Goal: Information Seeking & Learning: Learn about a topic

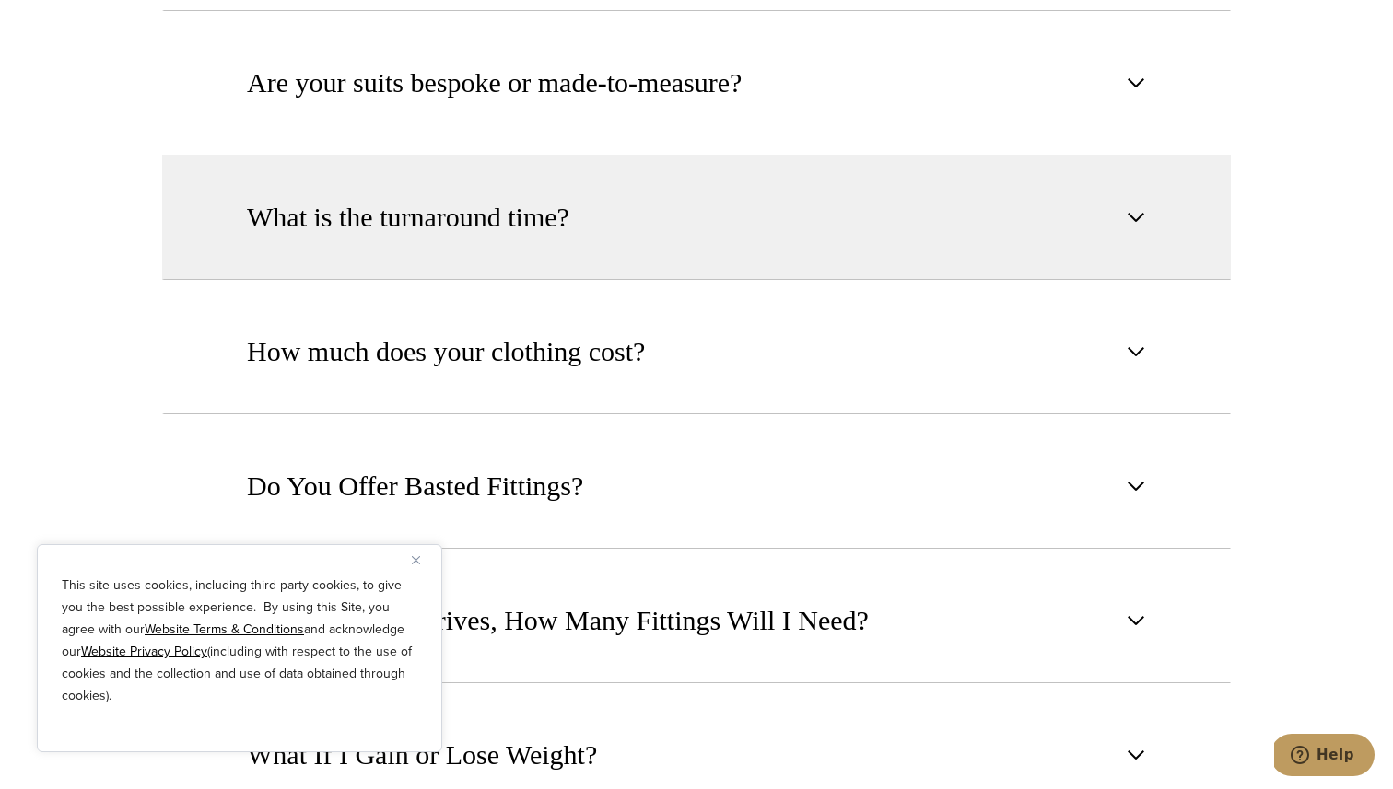
scroll to position [1293, 0]
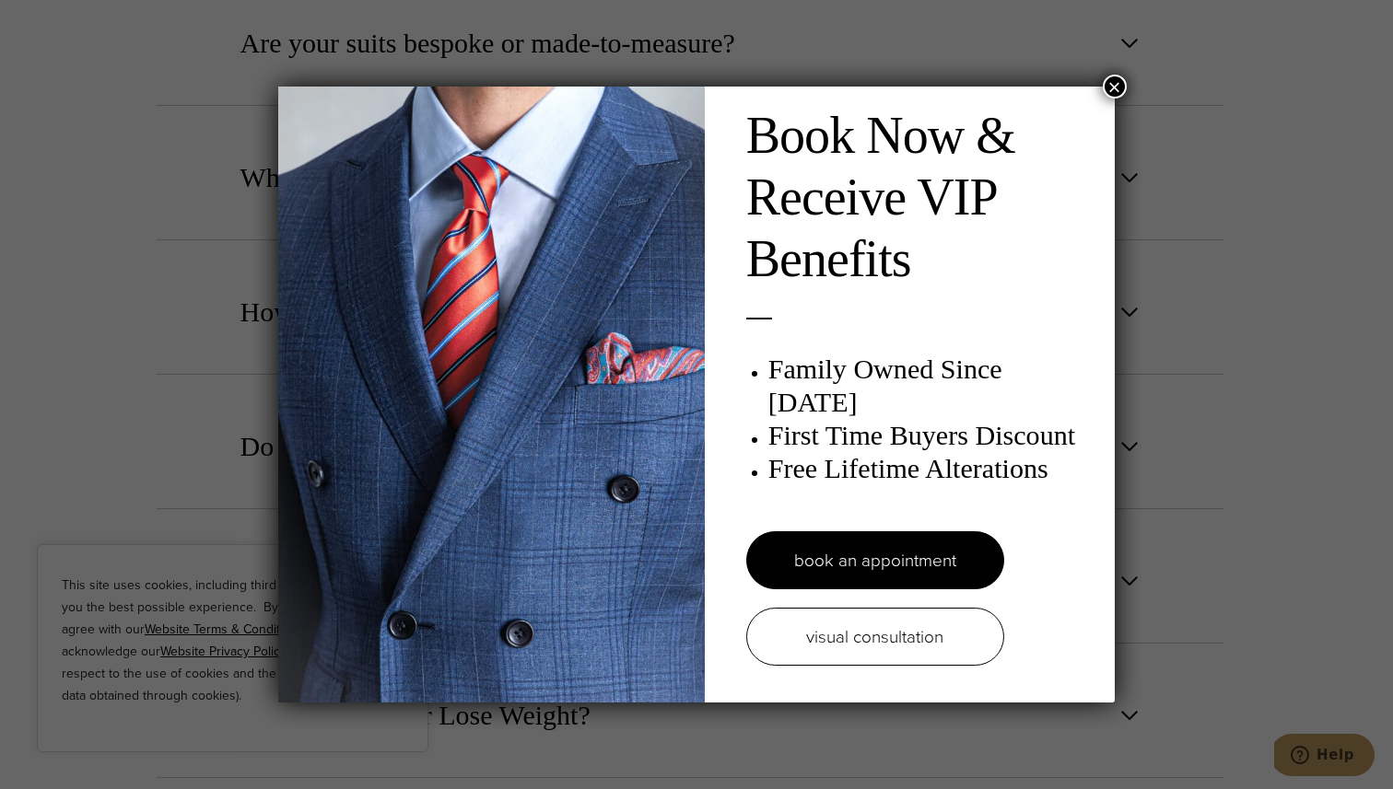
click at [1117, 81] on button "×" at bounding box center [1115, 87] width 24 height 24
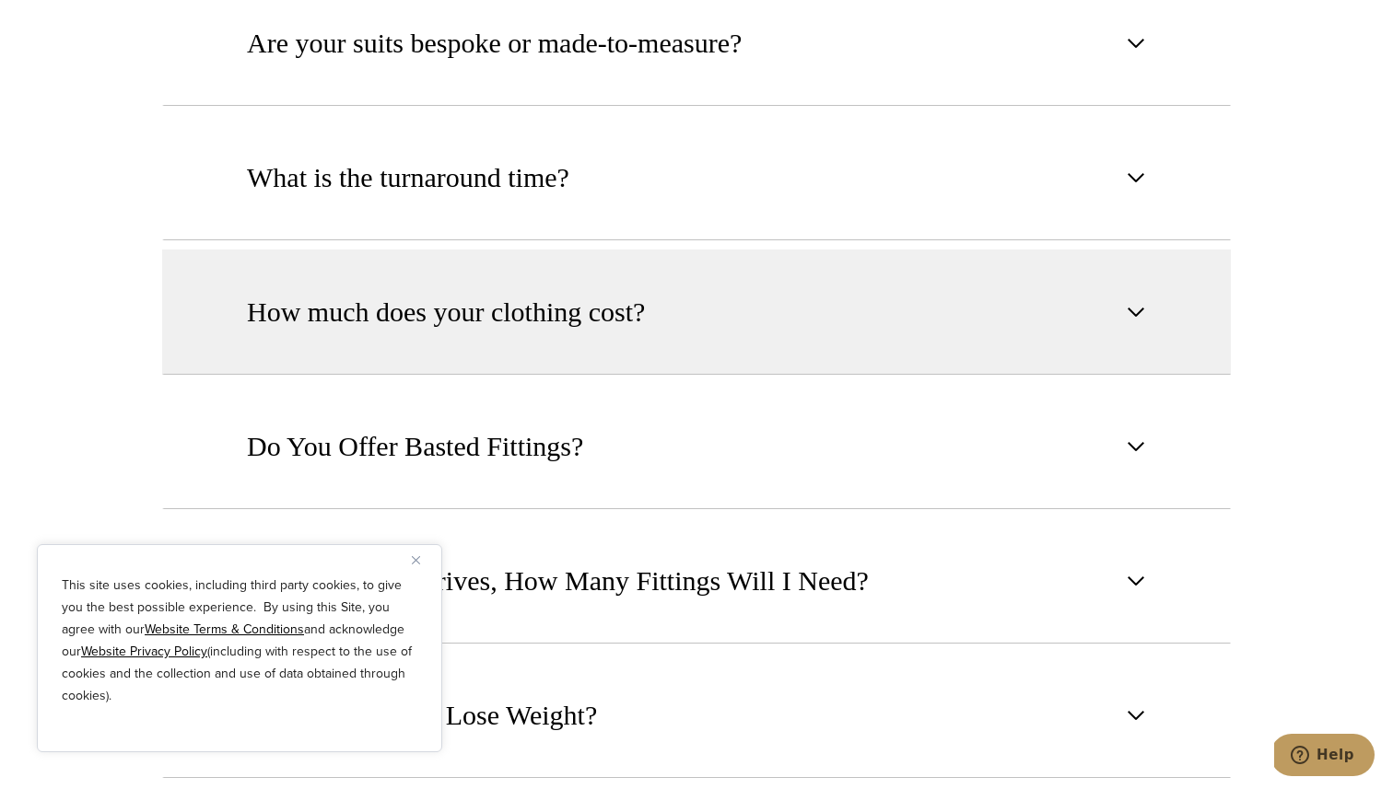
click at [1076, 333] on button "How much does your clothing cost?" at bounding box center [696, 312] width 1069 height 125
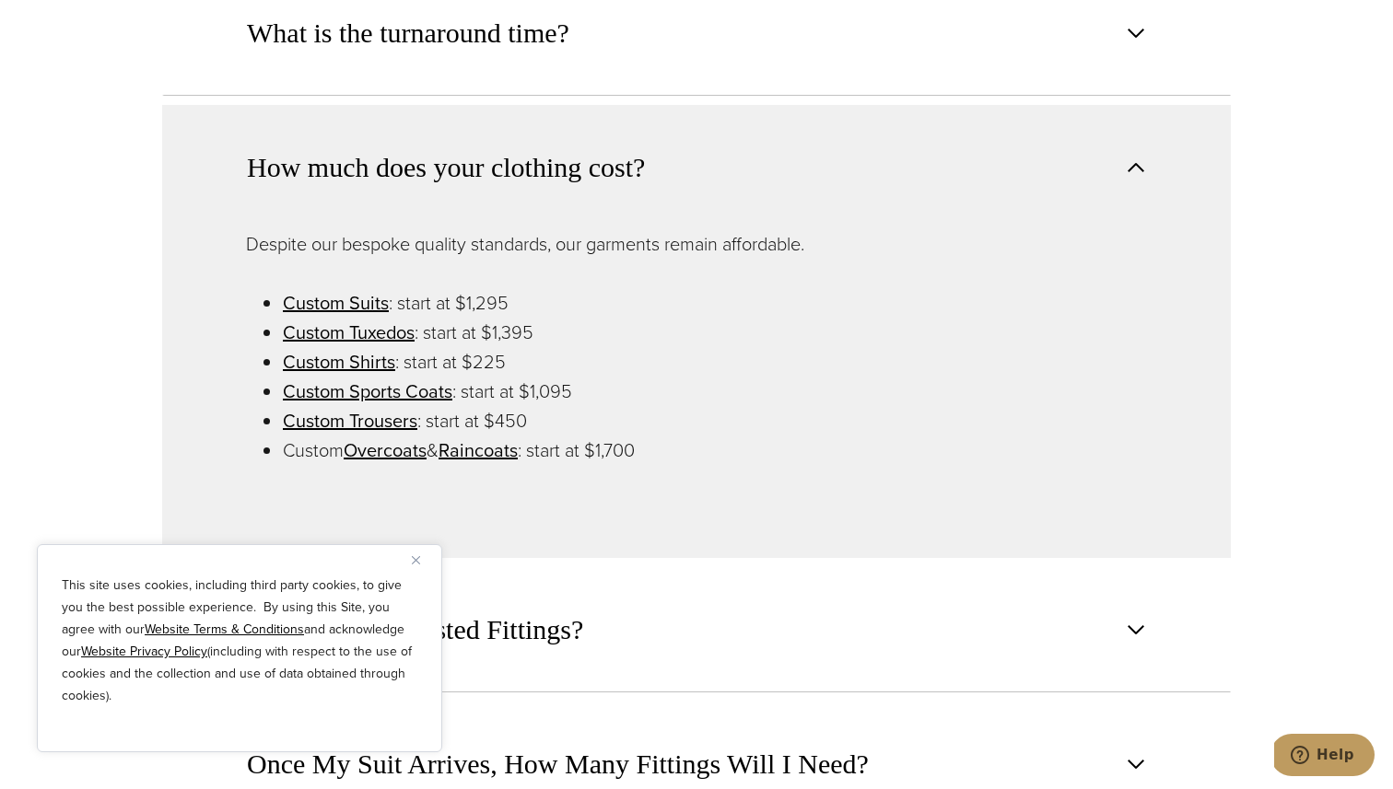
scroll to position [1445, 0]
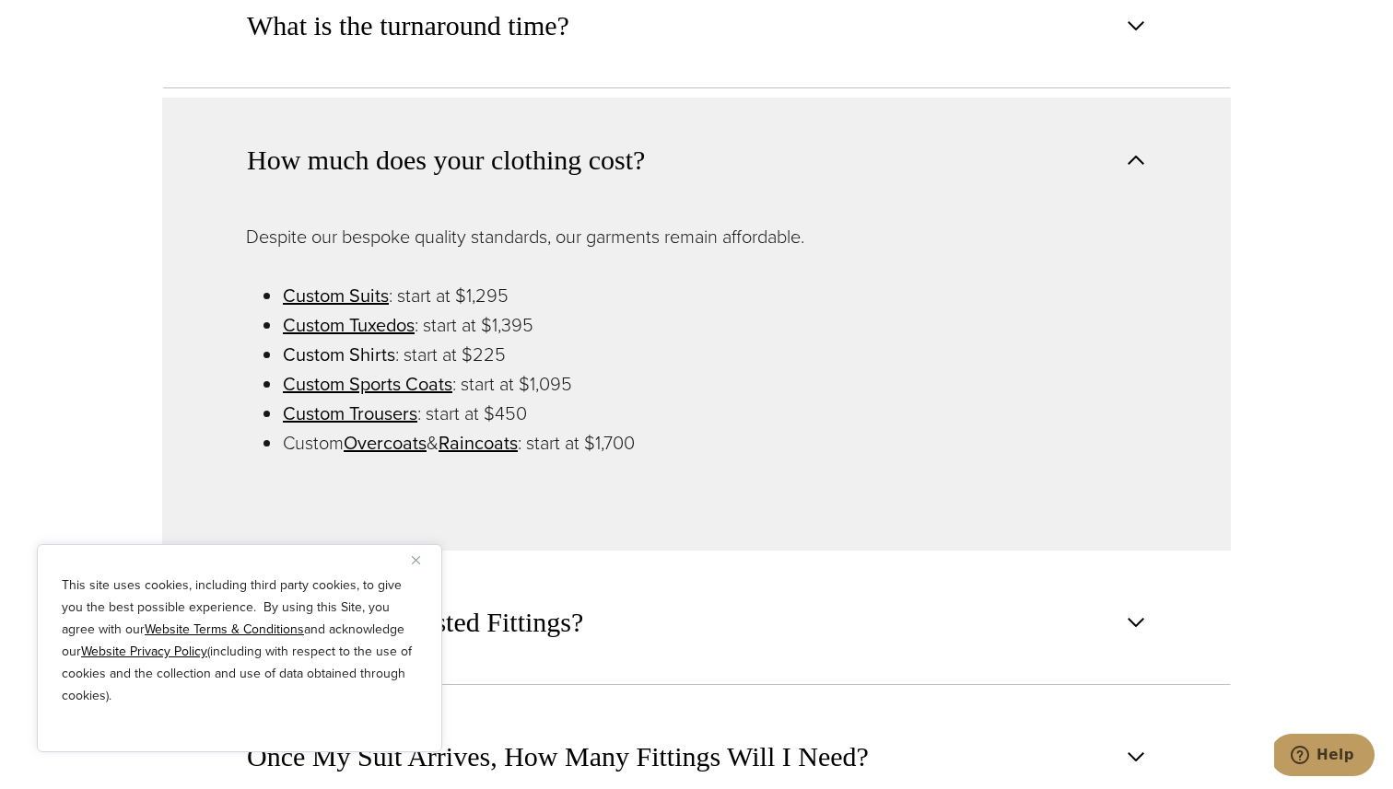
click at [351, 356] on link "Custom Shirts" at bounding box center [339, 355] width 112 height 28
click at [414, 559] on img "Close" at bounding box center [416, 560] width 8 height 8
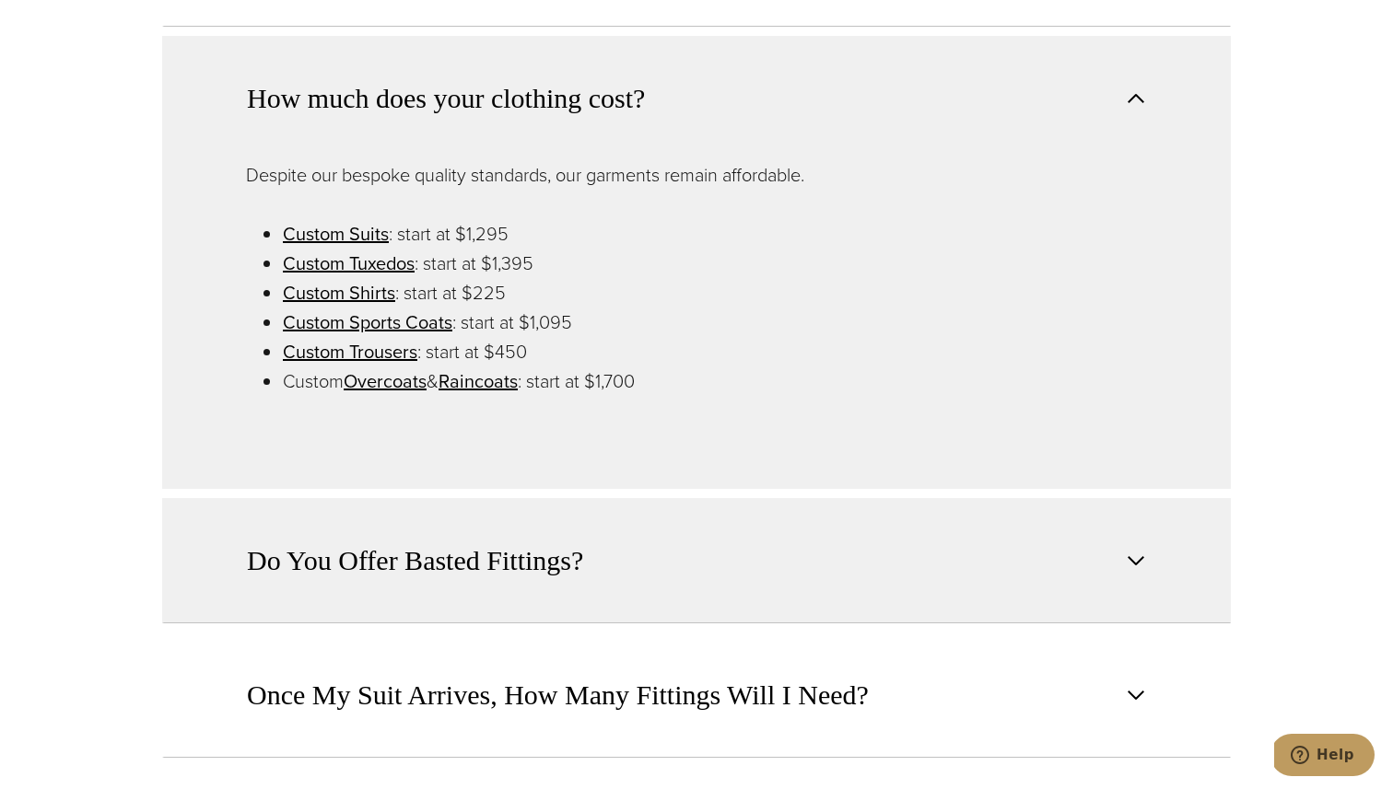
click at [464, 604] on button "Do You Offer Basted Fittings?" at bounding box center [696, 560] width 1069 height 125
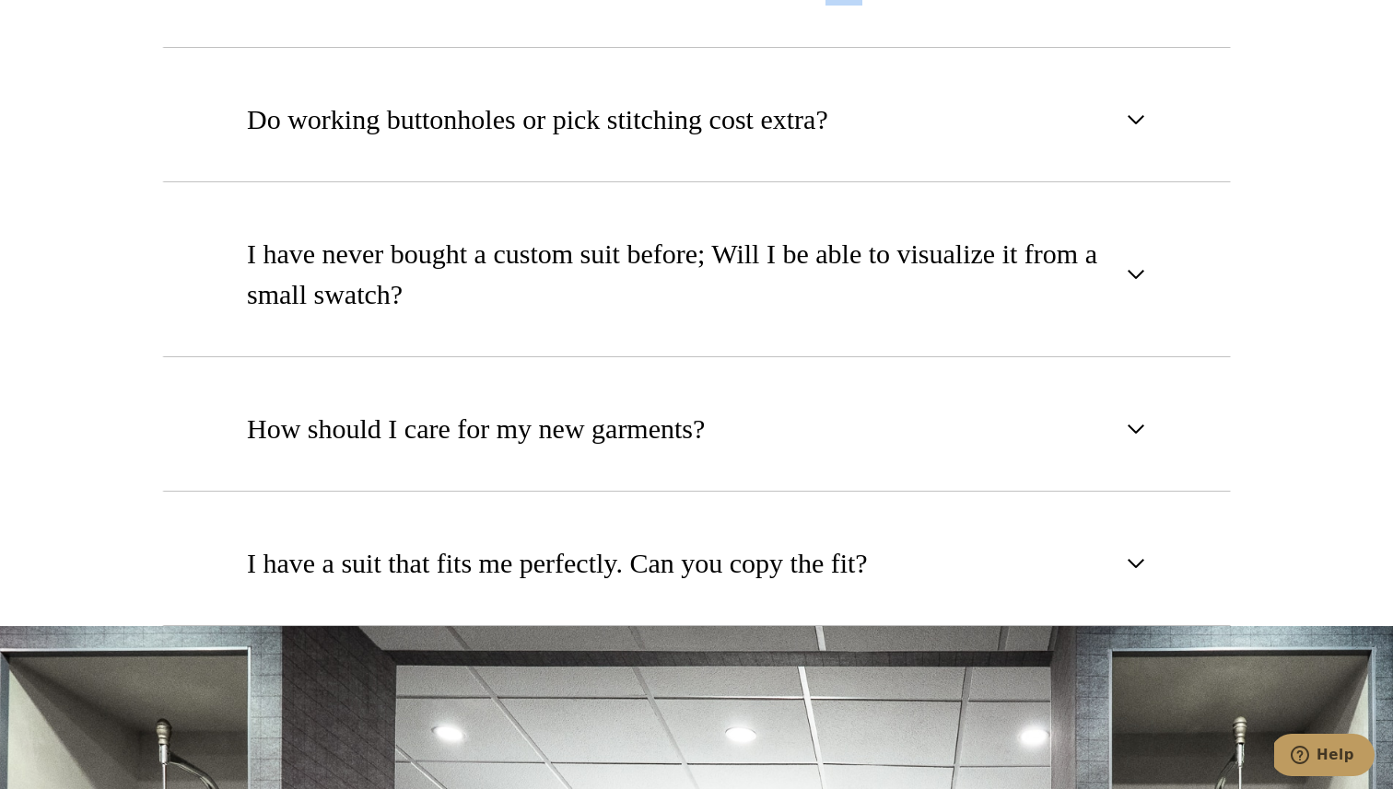
scroll to position [2532, 0]
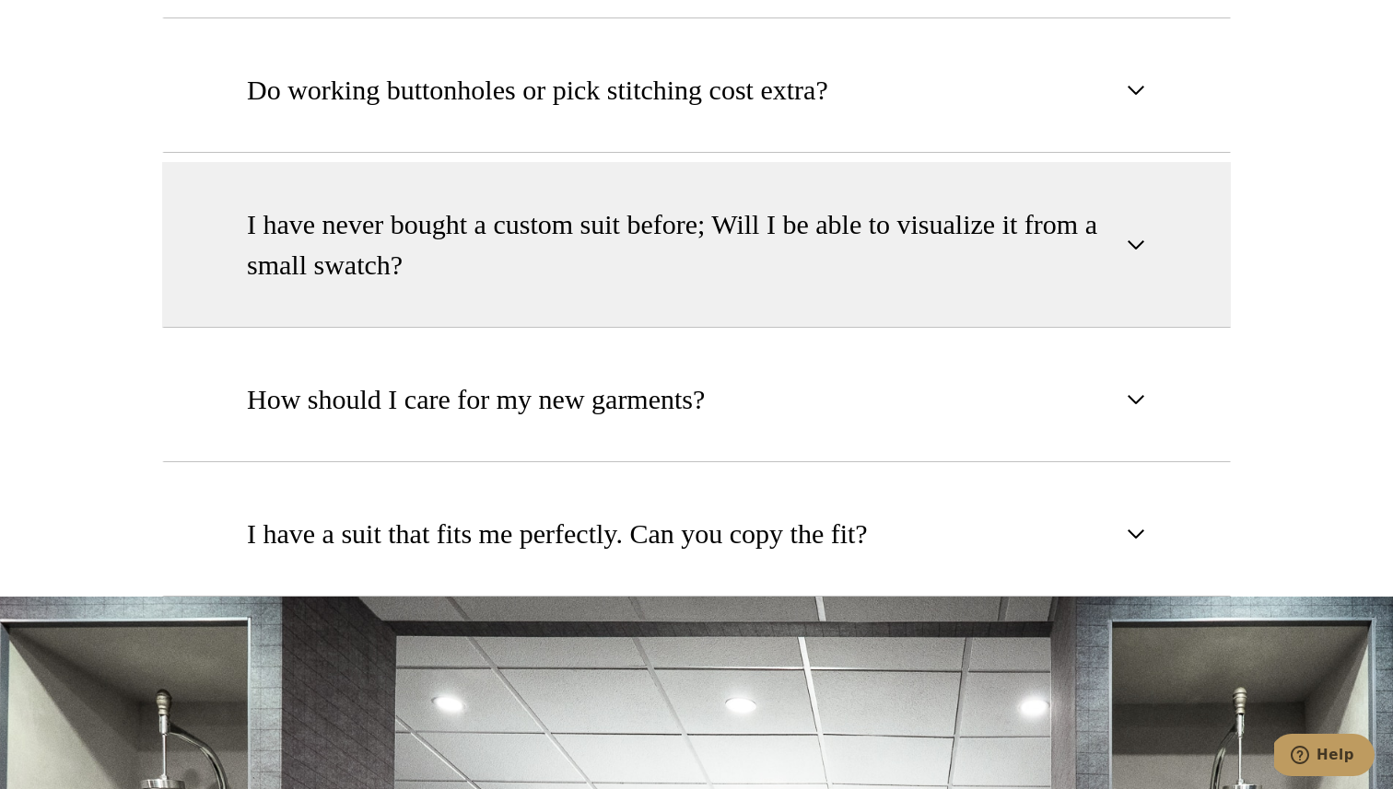
click at [411, 307] on button "I have never bought a custom suit before; Will I be able to visualize it from a…" at bounding box center [696, 245] width 1069 height 166
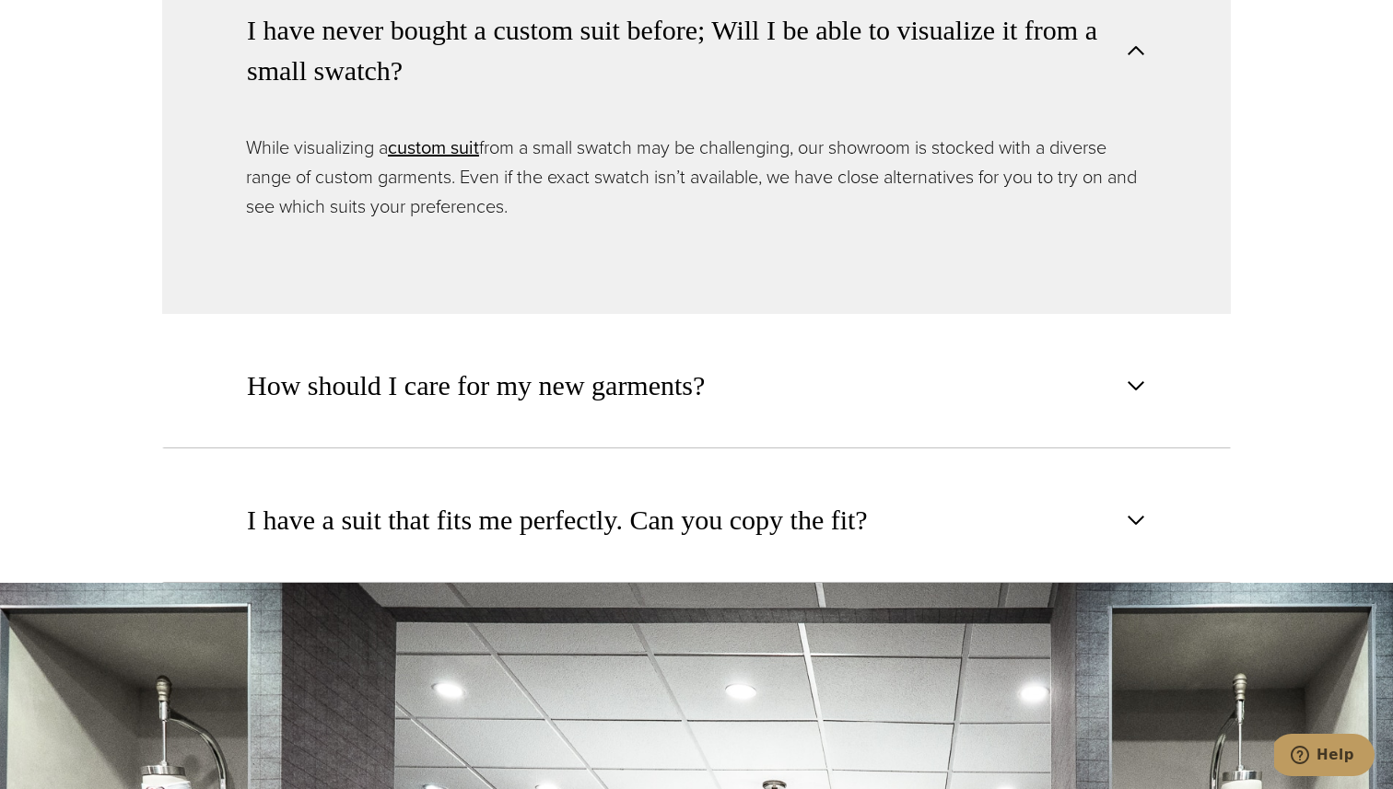
scroll to position [2805, 0]
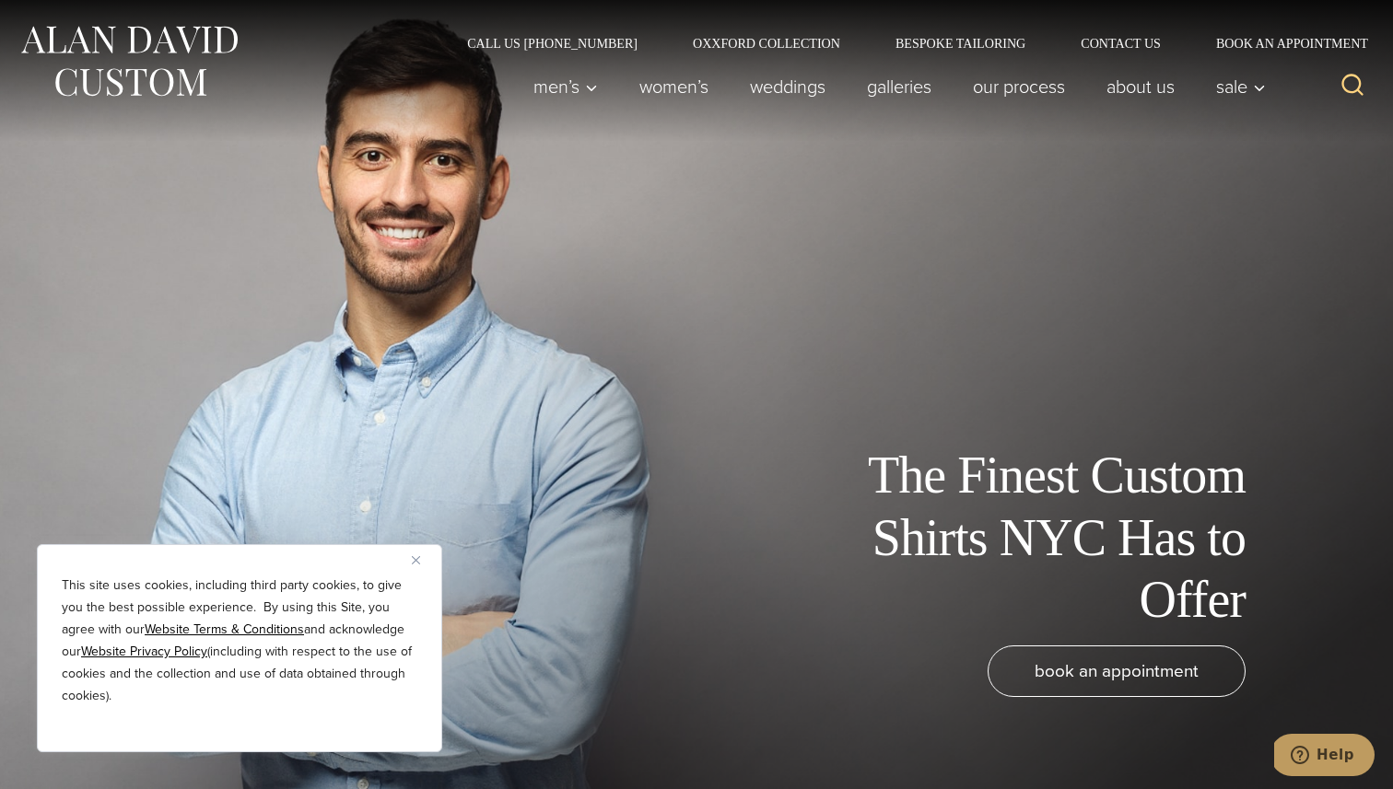
click at [407, 559] on div "This site uses cookies, including third party cookies, to give you the best pos…" at bounding box center [239, 648] width 405 height 208
click at [417, 556] on img "Close" at bounding box center [416, 560] width 8 height 8
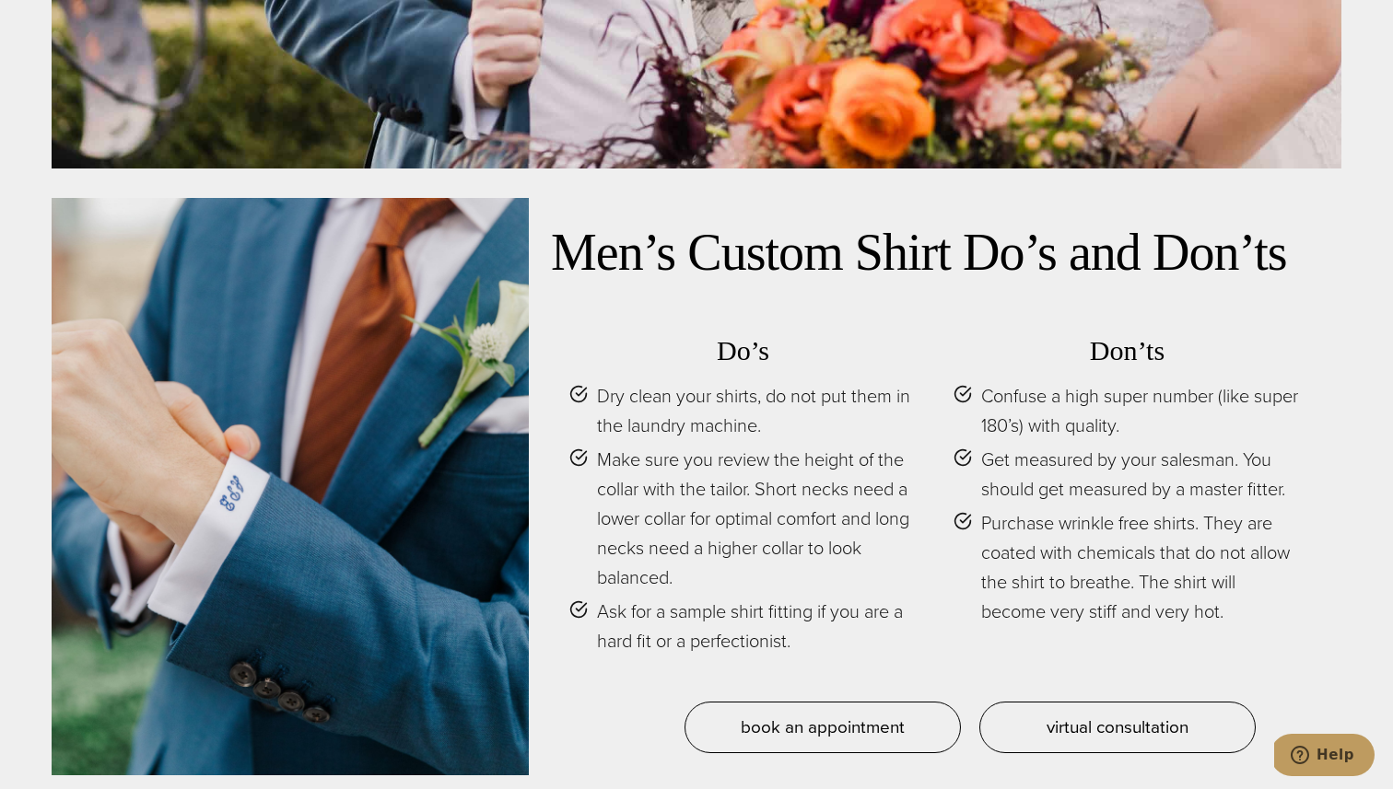
scroll to position [7877, 0]
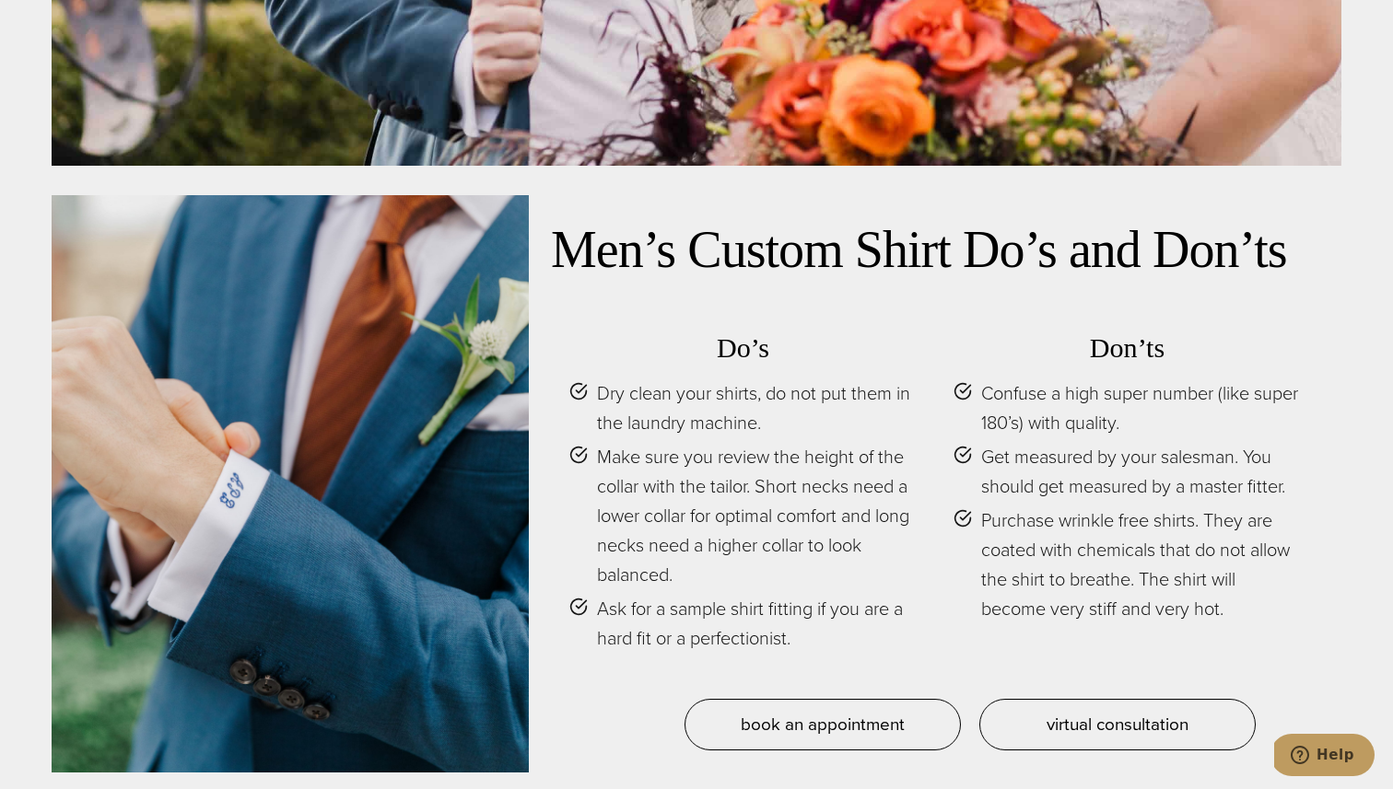
click at [642, 466] on span "Make sure you review the height of the collar with the tailor. Short necks need…" at bounding box center [757, 515] width 320 height 147
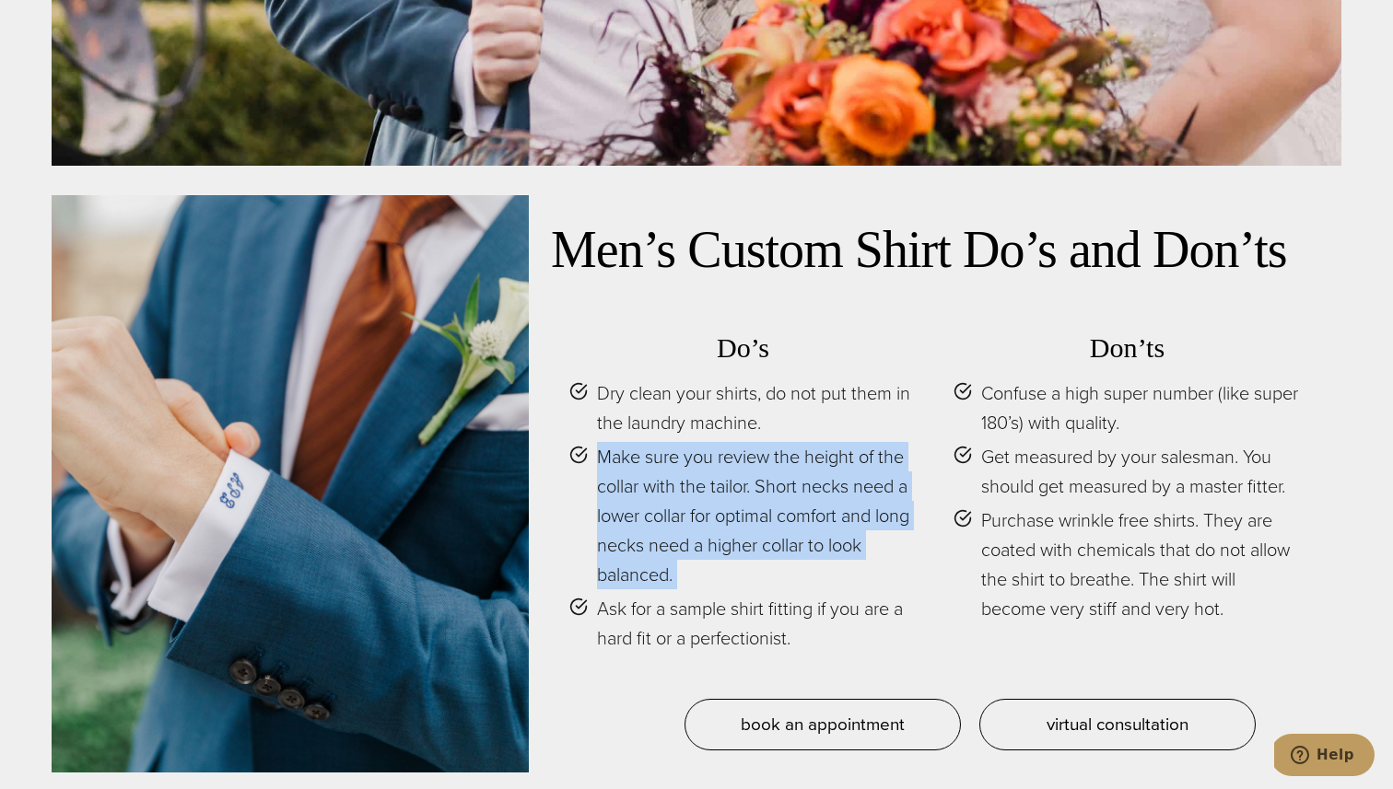
click at [642, 466] on span "Make sure you review the height of the collar with the tailor. Short necks need…" at bounding box center [757, 515] width 320 height 147
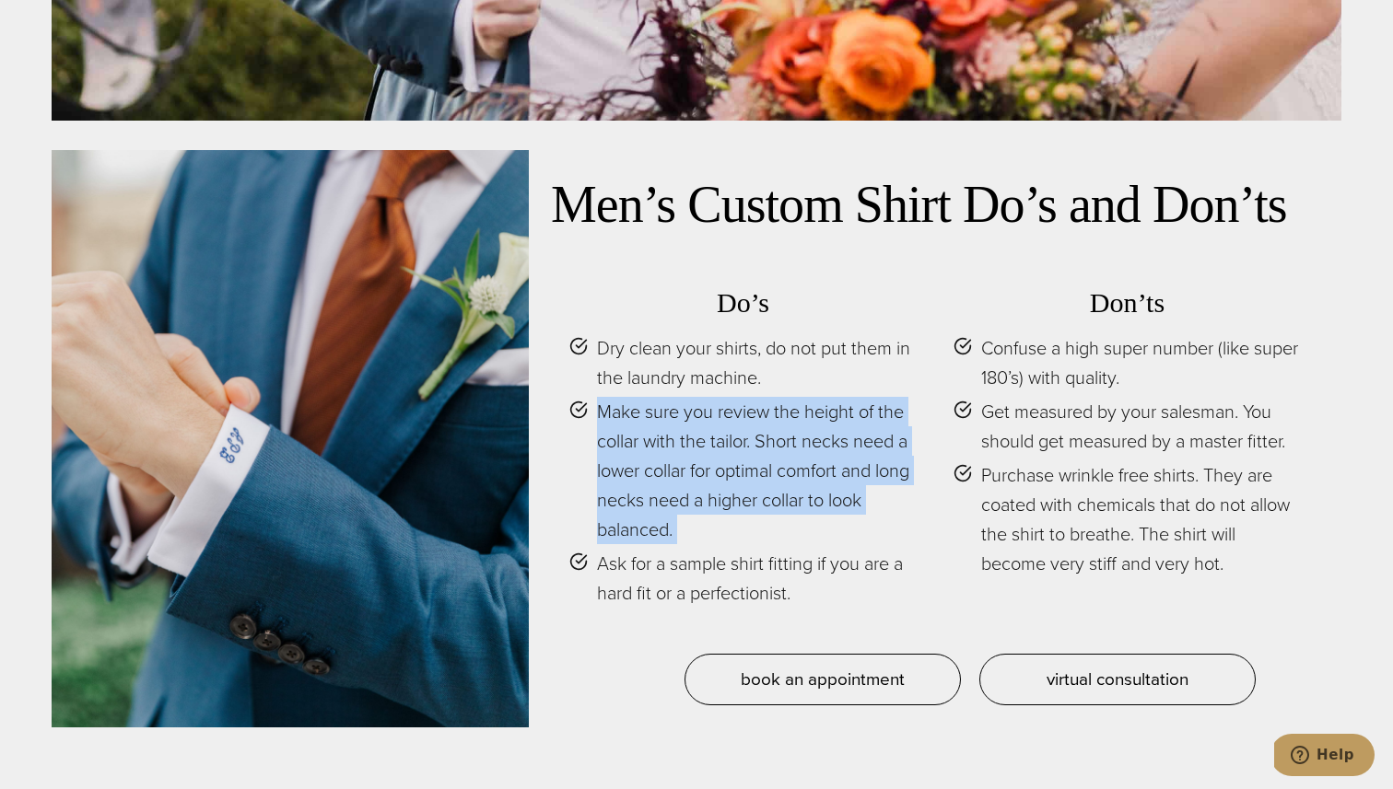
scroll to position [7923, 0]
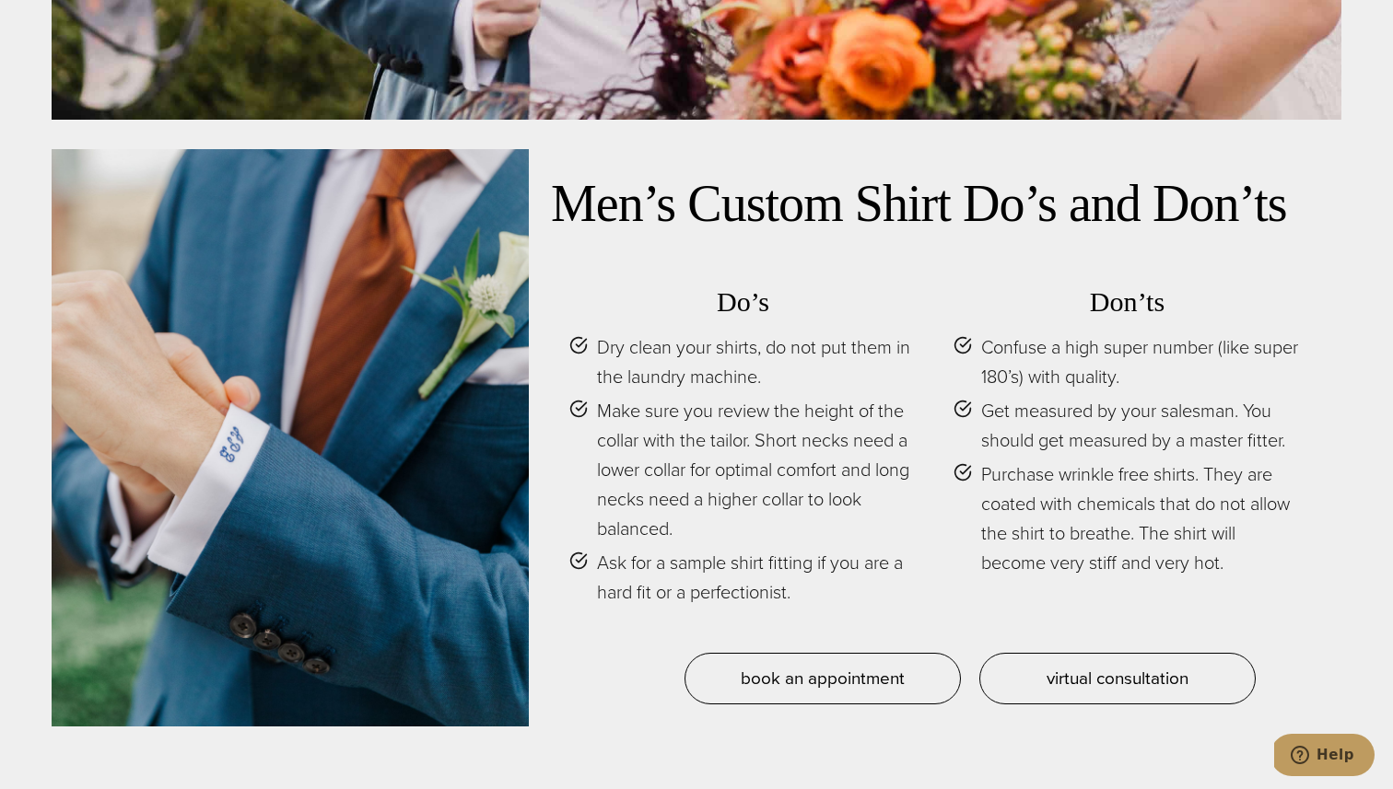
click at [696, 565] on span "Ask for a sample shirt fitting if you are a hard fit or a perfectionist." at bounding box center [757, 577] width 320 height 59
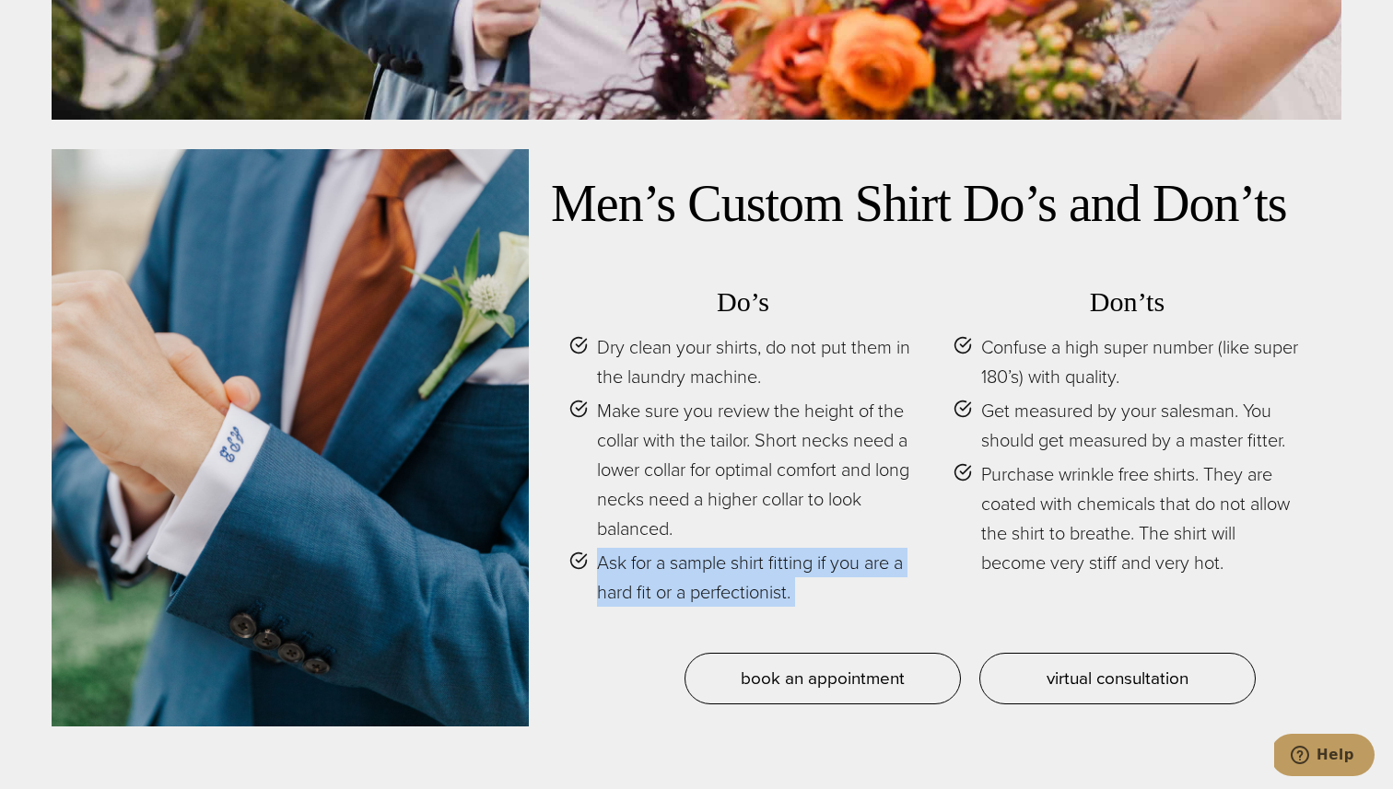
click at [696, 565] on span "Ask for a sample shirt fitting if you are a hard fit or a perfectionist." at bounding box center [757, 577] width 320 height 59
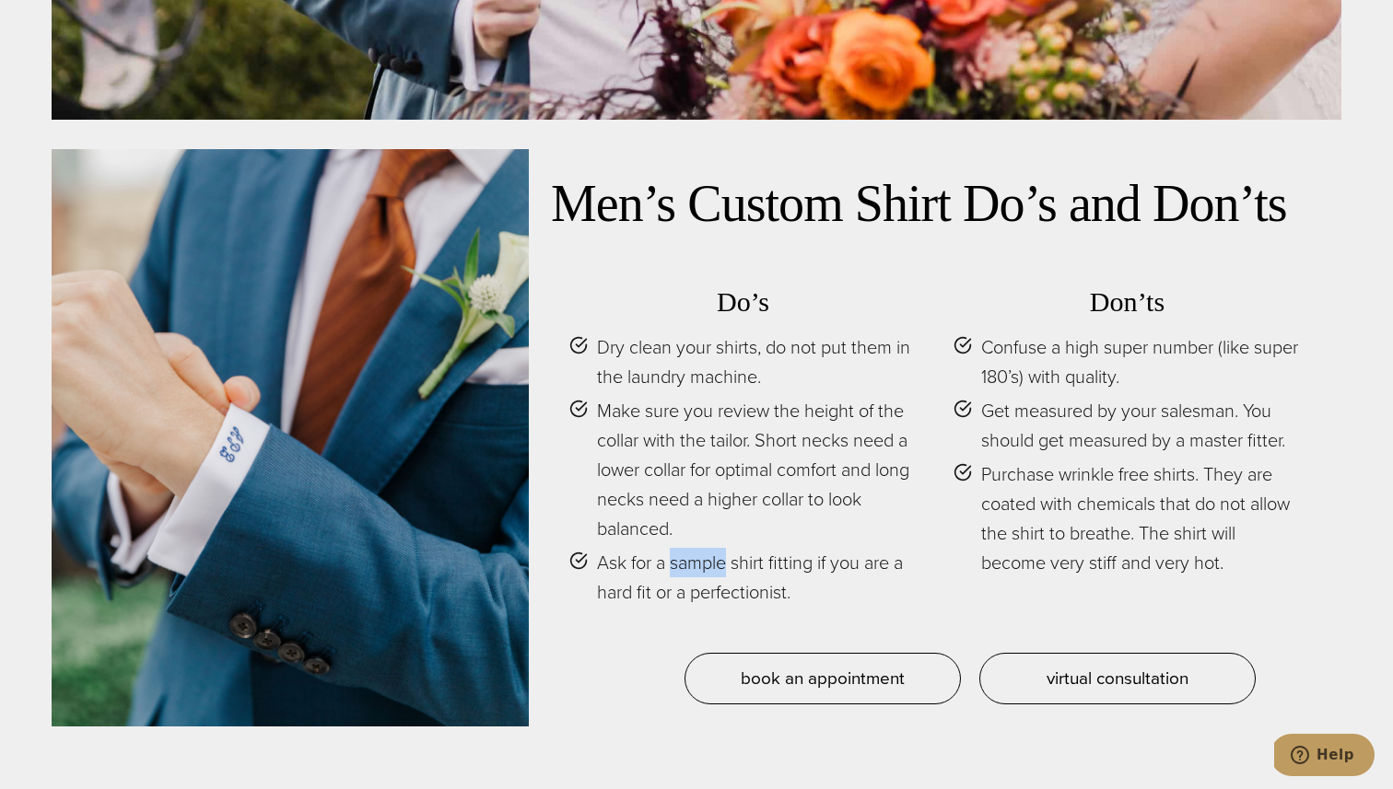
click at [696, 565] on span "Ask for a sample shirt fitting if you are a hard fit or a perfectionist." at bounding box center [757, 577] width 320 height 59
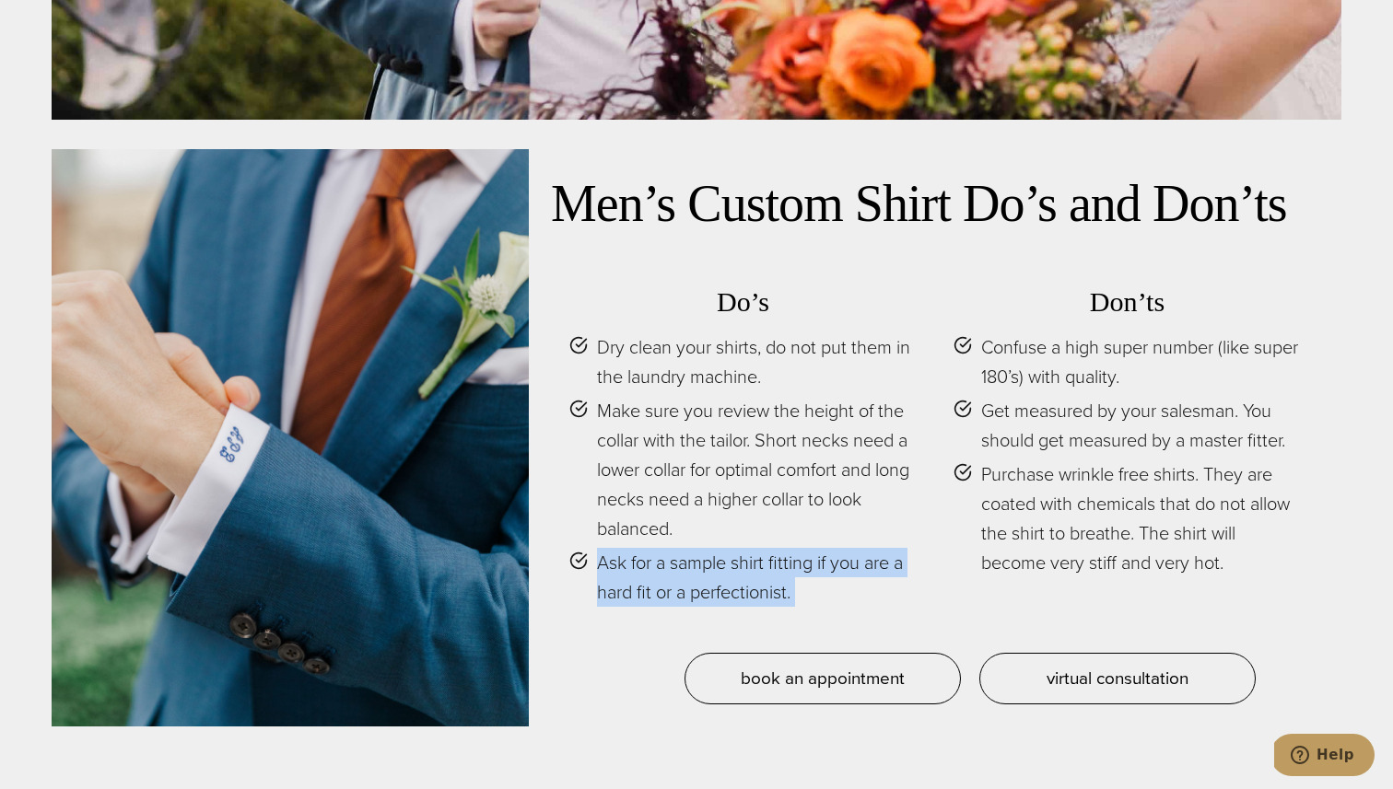
click at [696, 565] on span "Ask for a sample shirt fitting if you are a hard fit or a perfectionist." at bounding box center [757, 577] width 320 height 59
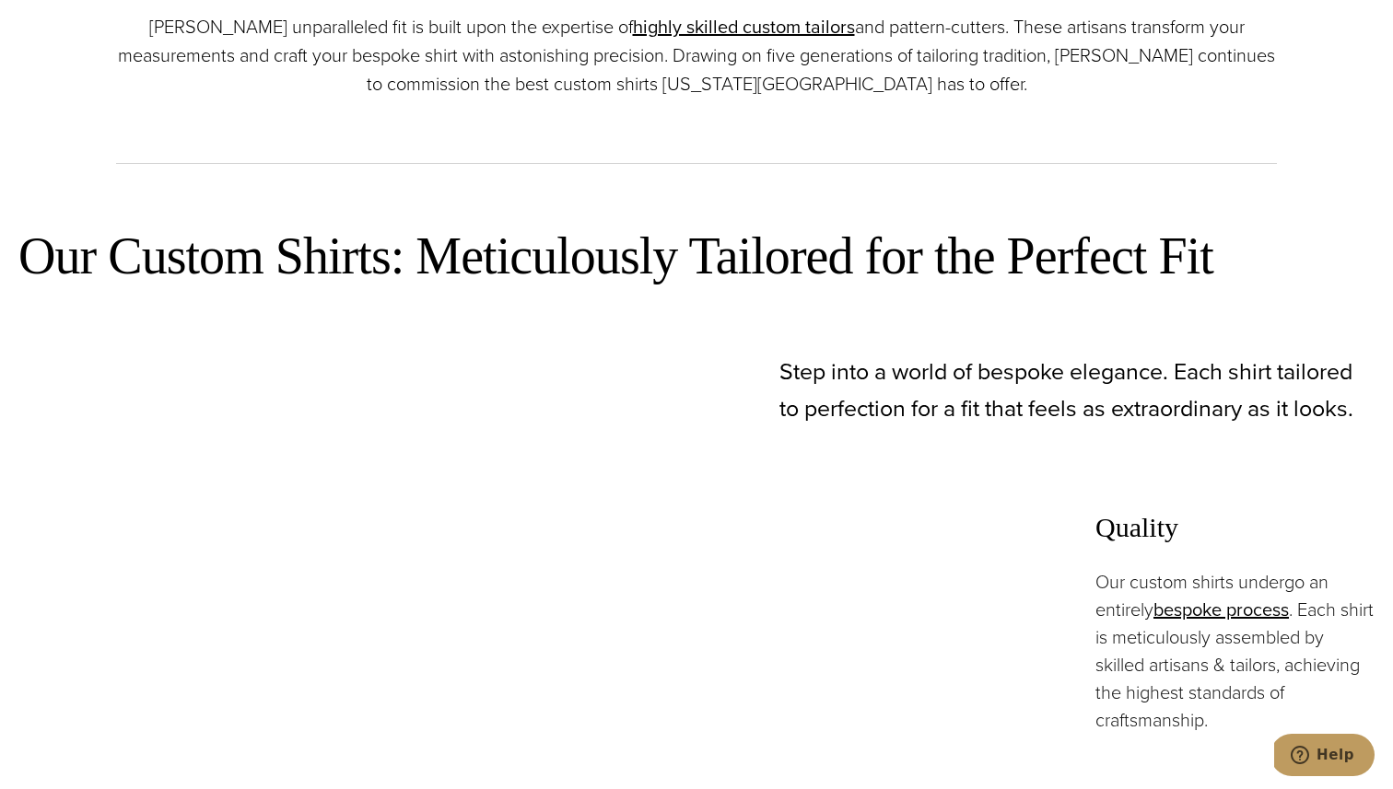
scroll to position [0, 0]
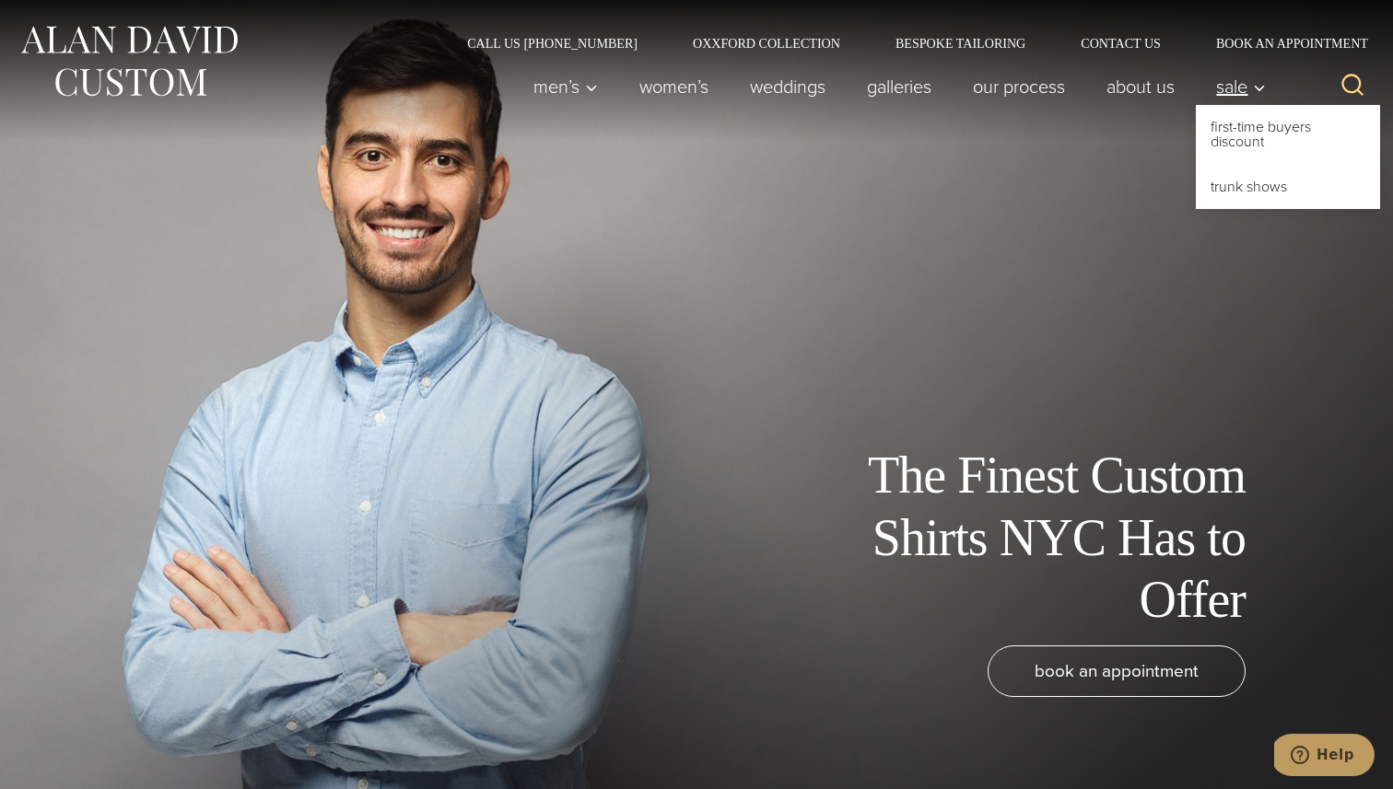
click at [1233, 89] on span "Sale" at bounding box center [1241, 86] width 50 height 18
